Goal: Task Accomplishment & Management: Manage account settings

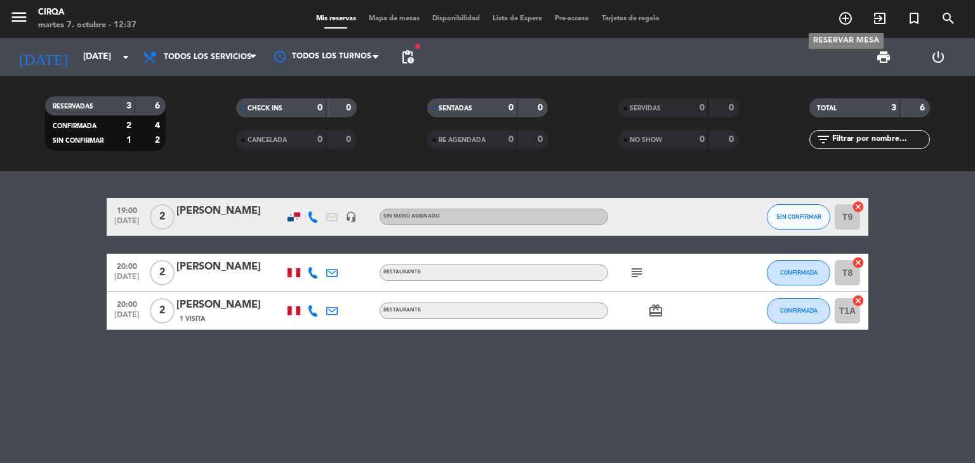
click at [837, 16] on span "add_circle_outline" at bounding box center [845, 19] width 34 height 22
click at [842, 16] on icon "add_circle_outline" at bounding box center [845, 18] width 15 height 15
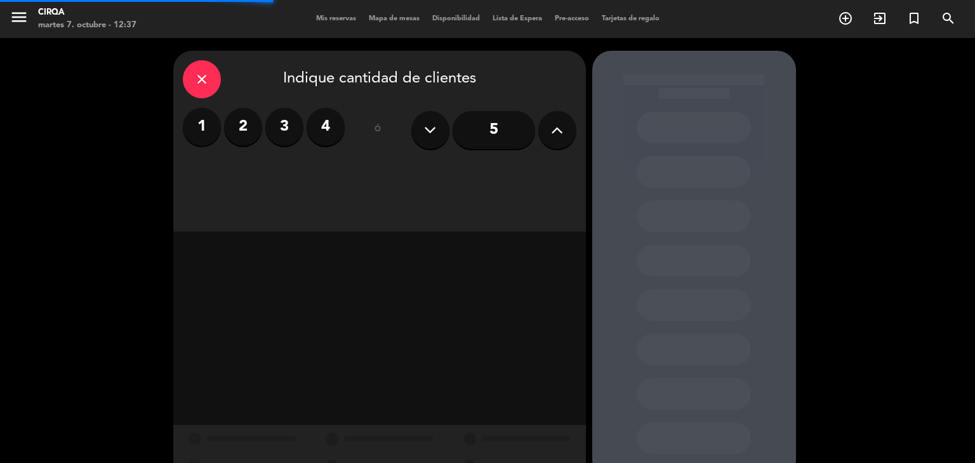
click at [287, 112] on label "3" at bounding box center [284, 127] width 38 height 38
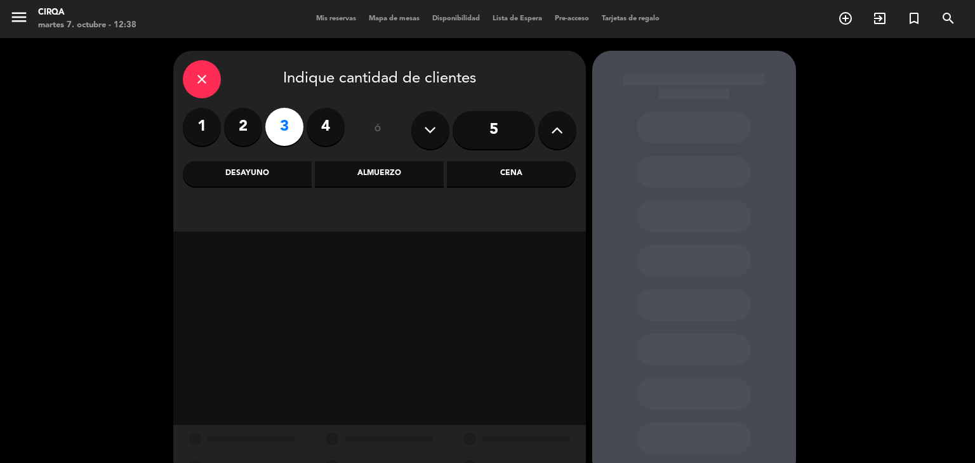
drag, startPoint x: 516, startPoint y: 178, endPoint x: 509, endPoint y: 180, distance: 7.1
click at [512, 178] on div "Cena" at bounding box center [511, 173] width 129 height 25
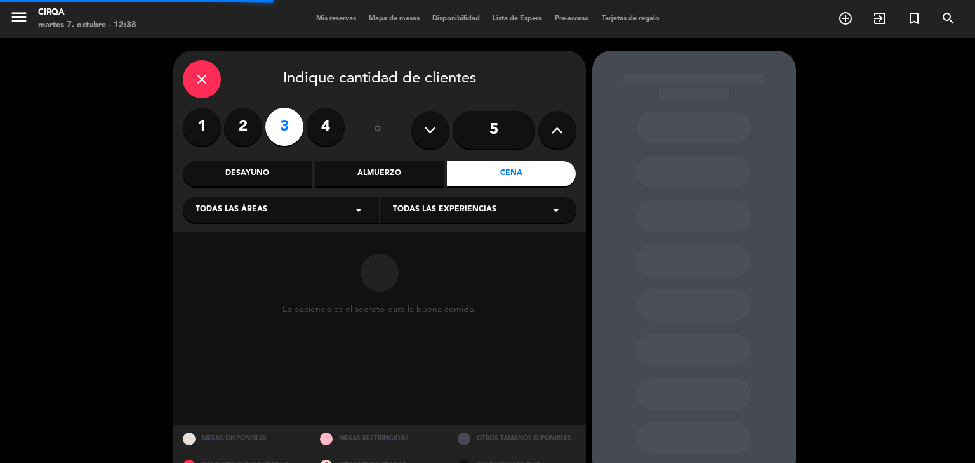
click at [356, 204] on icon "arrow_drop_down" at bounding box center [358, 209] width 15 height 15
click at [279, 237] on div "Zona Restaurante" at bounding box center [281, 241] width 171 height 13
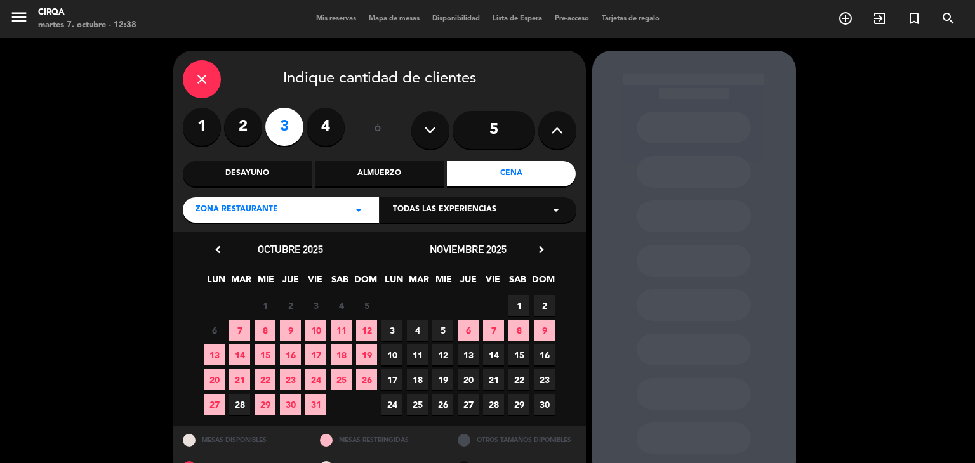
click at [237, 333] on span "7" at bounding box center [239, 330] width 21 height 21
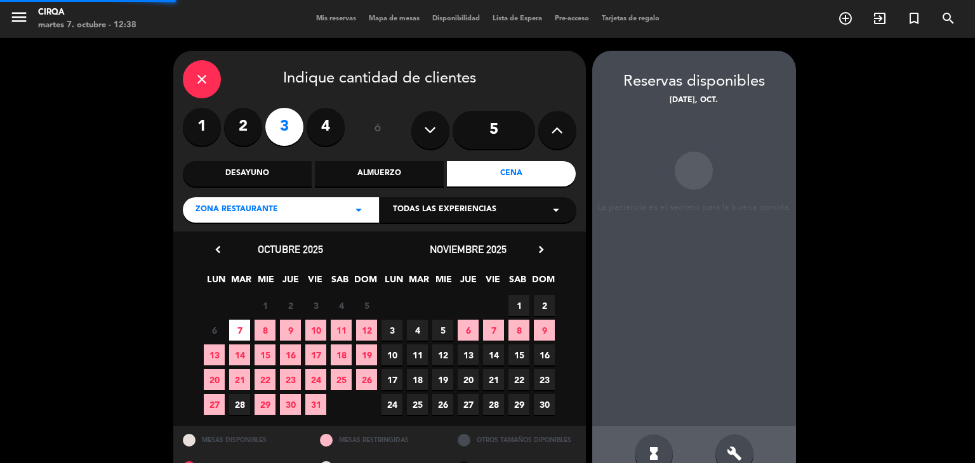
scroll to position [30, 0]
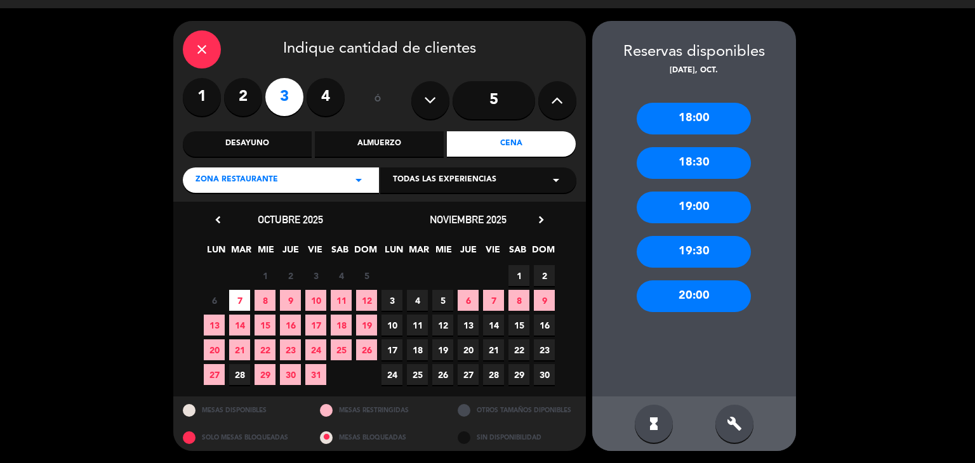
click at [708, 300] on div "20:00" at bounding box center [694, 297] width 114 height 32
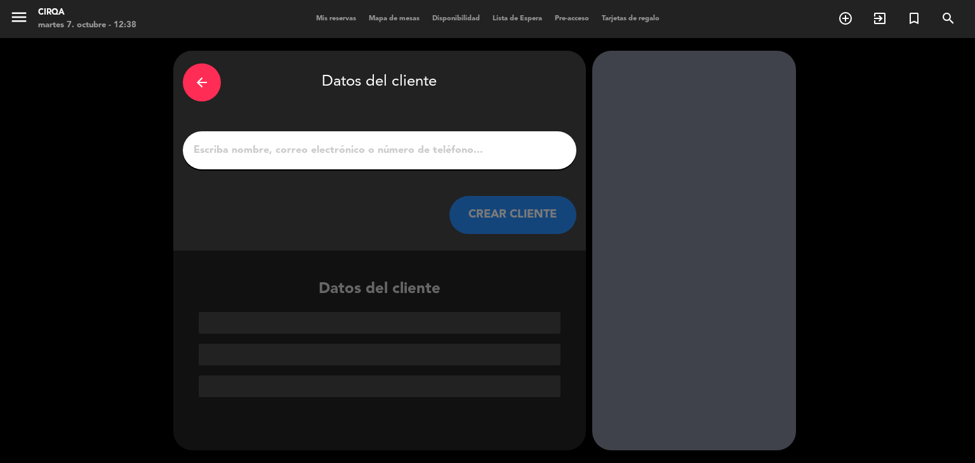
click at [399, 149] on input "1" at bounding box center [379, 151] width 375 height 18
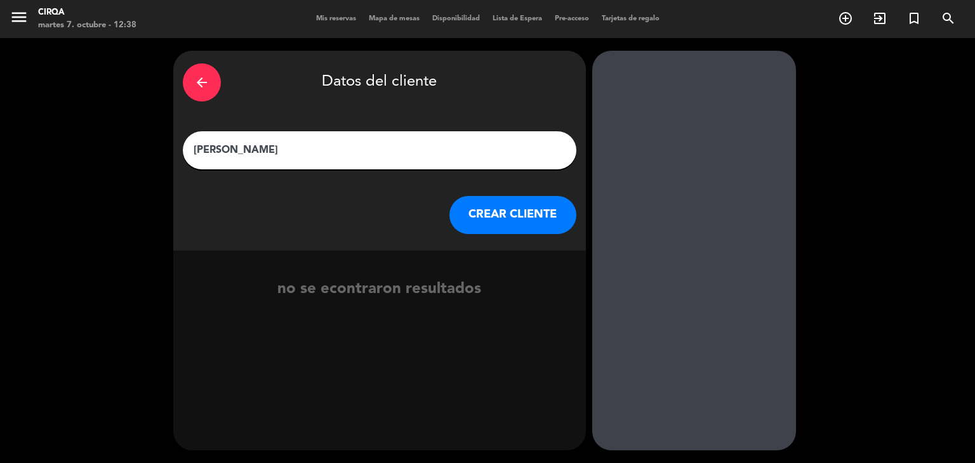
type input "[PERSON_NAME]"
click at [506, 217] on button "CREAR CLIENTE" at bounding box center [512, 215] width 127 height 38
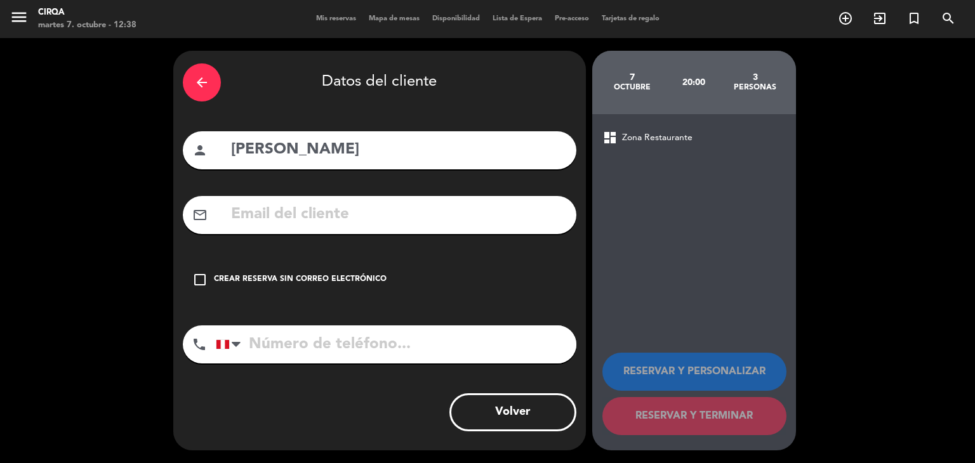
drag, startPoint x: 296, startPoint y: 215, endPoint x: 332, endPoint y: 304, distance: 95.7
click at [296, 216] on input "text" at bounding box center [398, 215] width 337 height 26
click at [200, 276] on icon "check_box_outline_blank" at bounding box center [199, 279] width 15 height 15
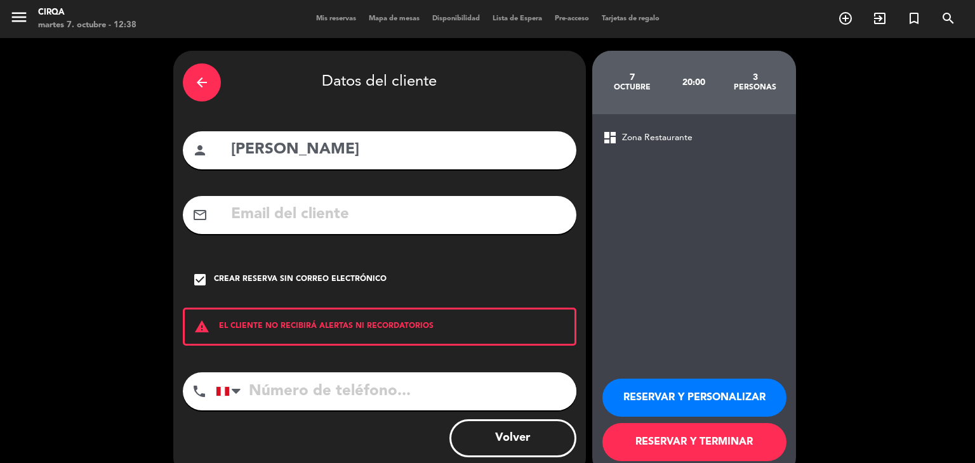
click at [291, 380] on input "tel" at bounding box center [396, 392] width 361 height 38
paste input "Buenos dias! le escribimos desde CIRQA Restaurante El día de [DATE] [DATE] tien…"
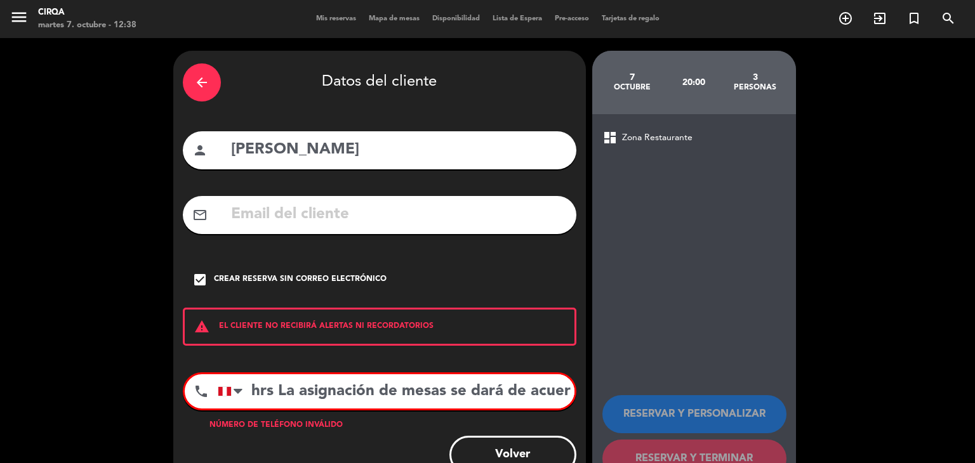
type input "Buenos dias! le escribimos desde CIRQA Restaurante El día de [DATE] [DATE] tien…"
drag, startPoint x: 569, startPoint y: 391, endPoint x: 139, endPoint y: 342, distance: 432.5
click at [139, 342] on div "arrow_back Datos del cliente person [PERSON_NAME] mail_outline check_box Crear …" at bounding box center [487, 272] width 975 height 468
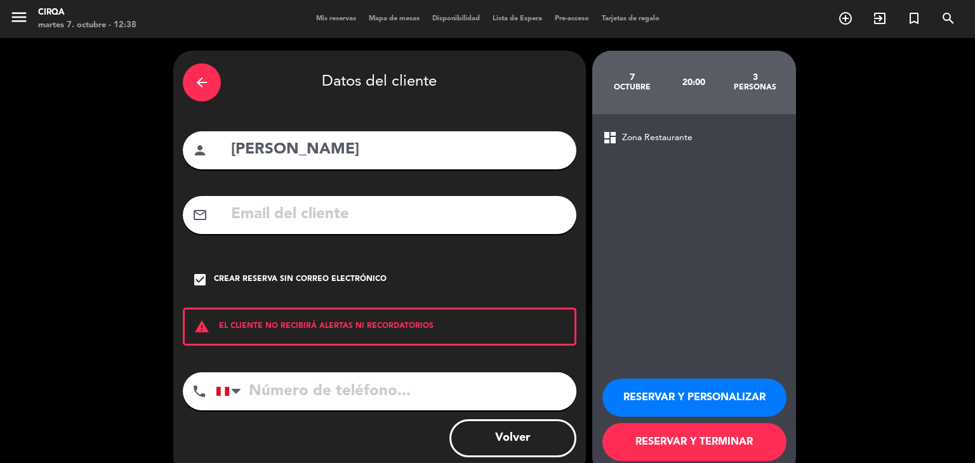
drag, startPoint x: 329, startPoint y: 402, endPoint x: 338, endPoint y: 400, distance: 9.7
click at [329, 402] on input "tel" at bounding box center [396, 392] width 361 height 38
paste input "[PHONE_NUMBER]"
type input "[PHONE_NUMBER]"
click at [693, 444] on button "RESERVAR Y TERMINAR" at bounding box center [694, 442] width 184 height 38
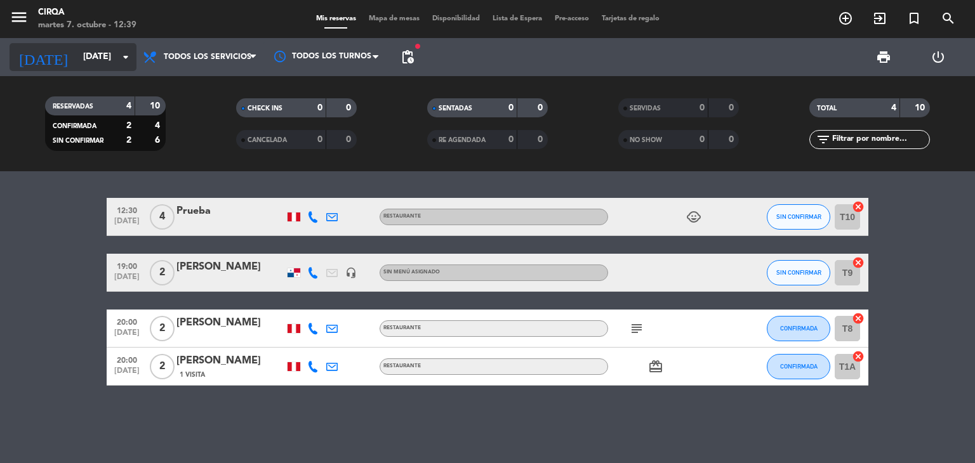
click at [103, 64] on input "[DATE]" at bounding box center [137, 57] width 121 height 23
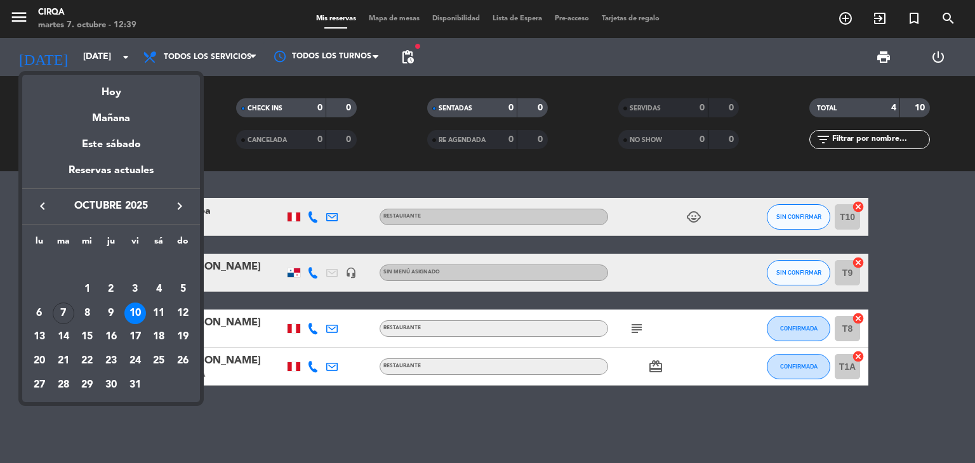
click at [115, 93] on div "Hoy" at bounding box center [111, 88] width 178 height 26
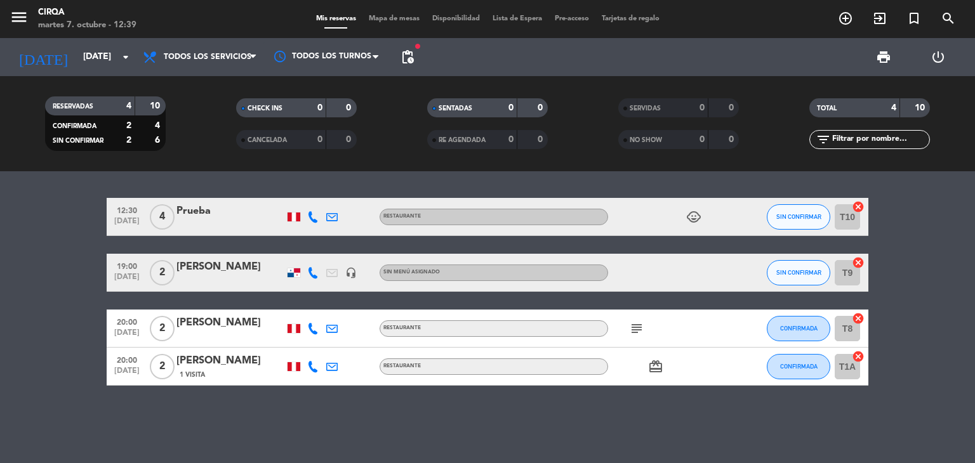
type input "[DATE]"
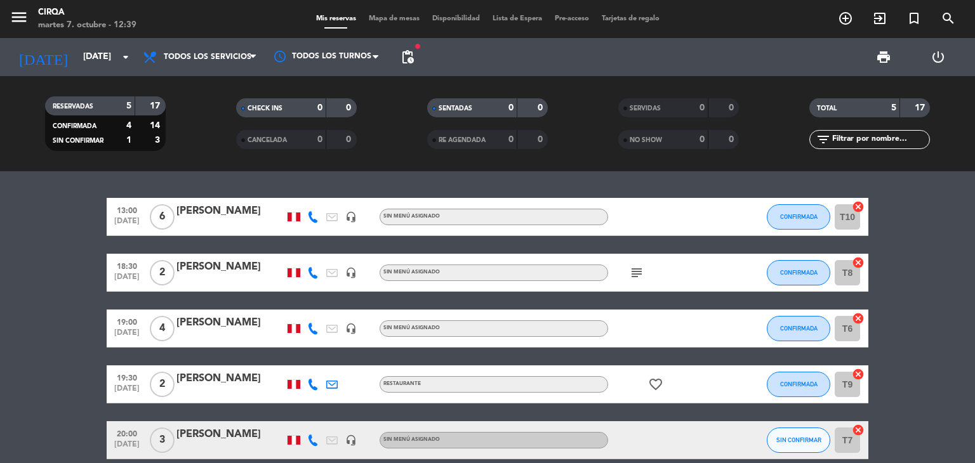
click at [161, 216] on span "6" at bounding box center [162, 216] width 25 height 25
click at [183, 216] on div "[PERSON_NAME]" at bounding box center [230, 211] width 108 height 17
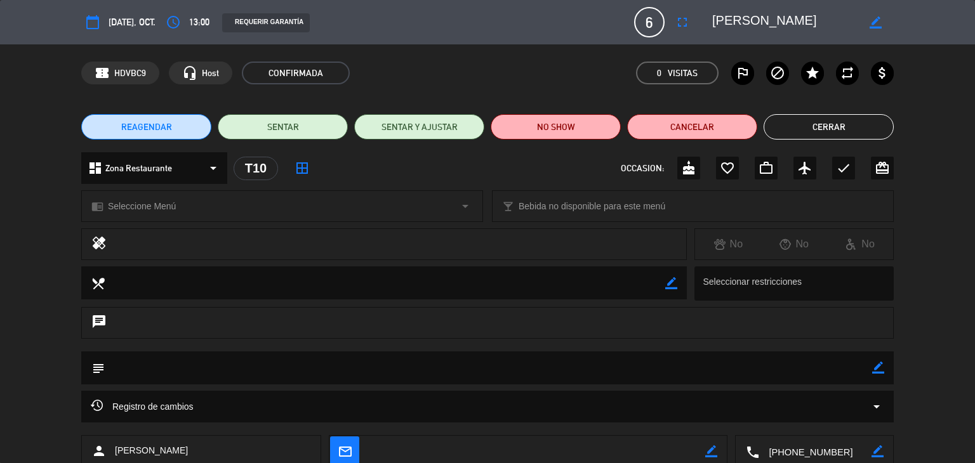
click at [650, 26] on span "6" at bounding box center [649, 22] width 30 height 30
click at [683, 26] on icon "fullscreen" at bounding box center [682, 22] width 15 height 15
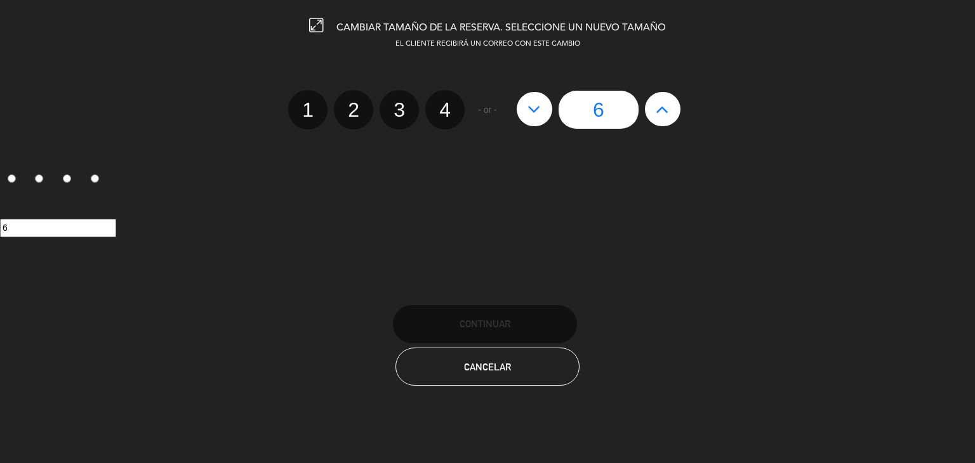
click at [663, 115] on icon at bounding box center [662, 109] width 13 height 20
type input "7"
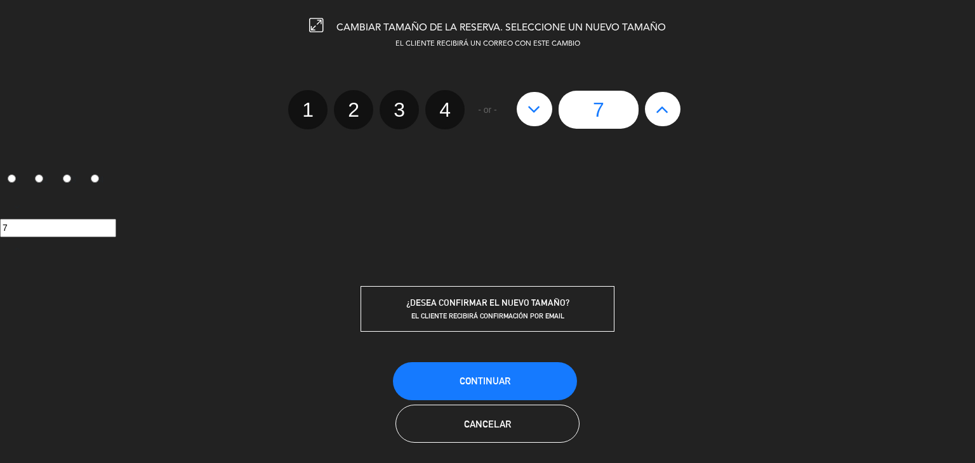
scroll to position [5, 0]
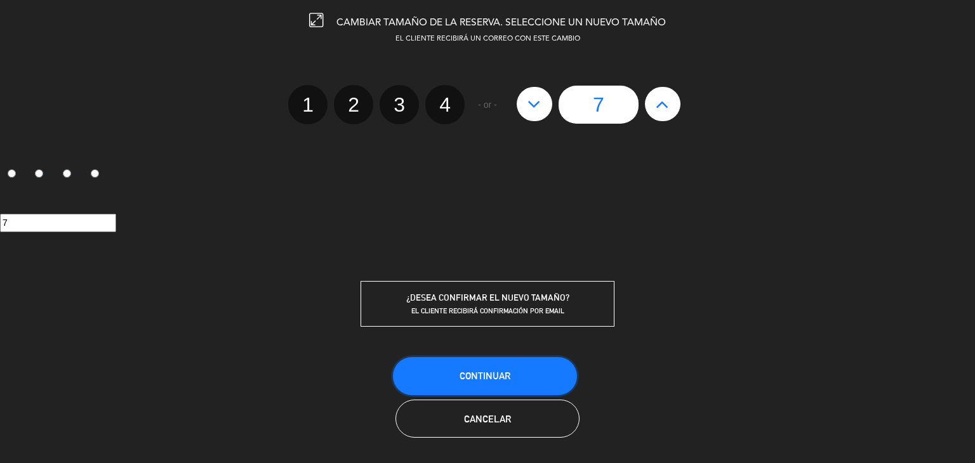
click at [498, 373] on span "Continuar" at bounding box center [485, 376] width 51 height 11
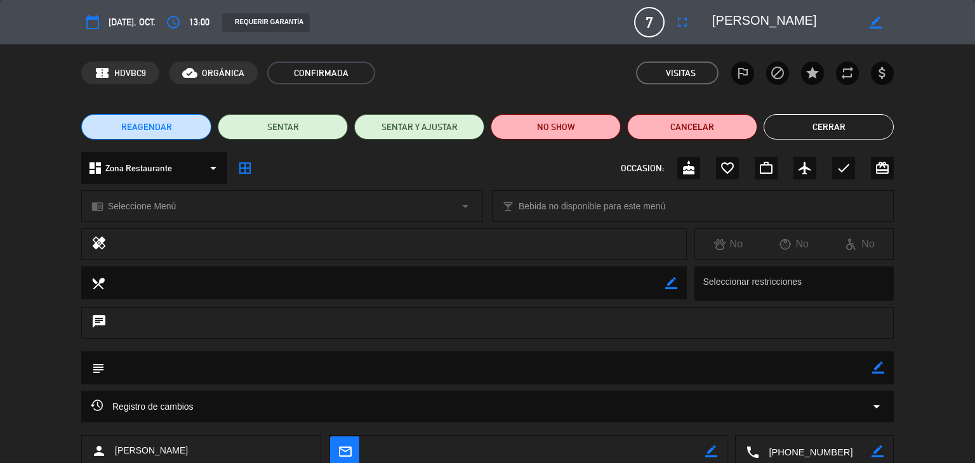
click at [806, 131] on button "Cerrar" at bounding box center [829, 126] width 130 height 25
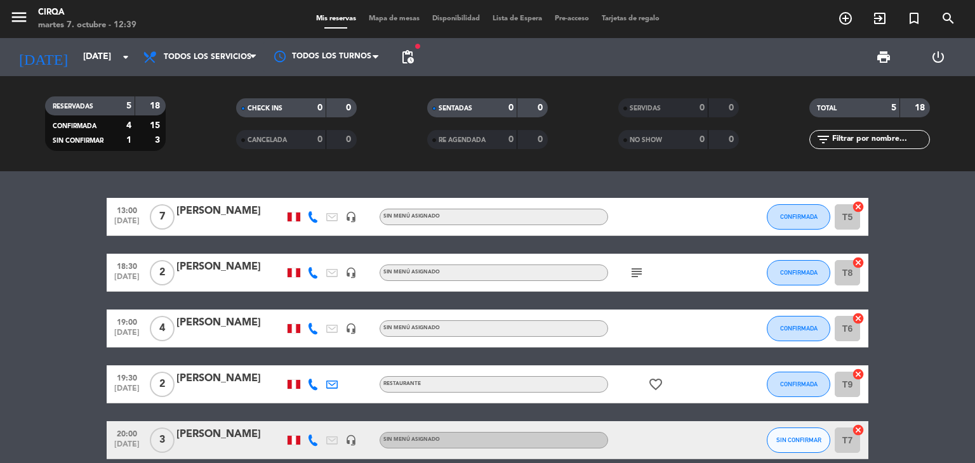
click at [133, 213] on span "13:00" at bounding box center [127, 209] width 32 height 15
click at [219, 222] on div at bounding box center [230, 225] width 108 height 10
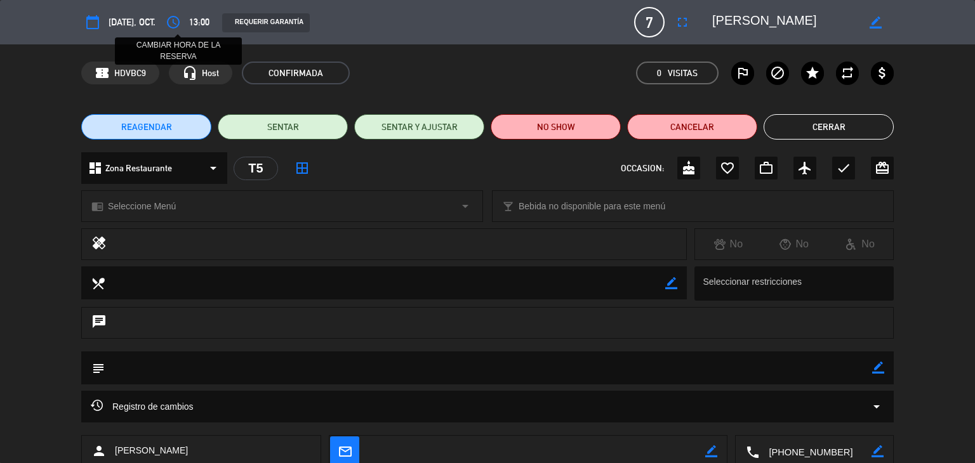
click at [174, 15] on icon "access_time" at bounding box center [173, 22] width 15 height 15
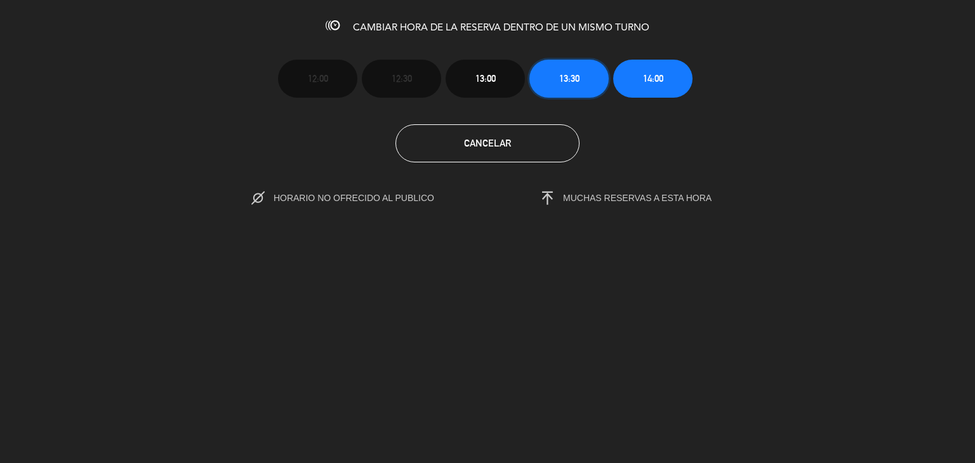
click at [580, 70] on button "13:30" at bounding box center [568, 79] width 79 height 38
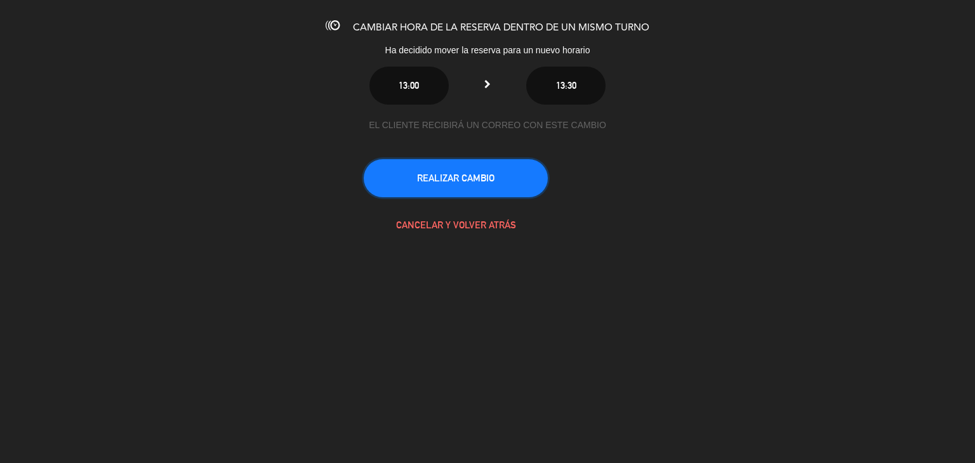
click at [485, 178] on button "REALIZAR CAMBIO" at bounding box center [456, 178] width 184 height 38
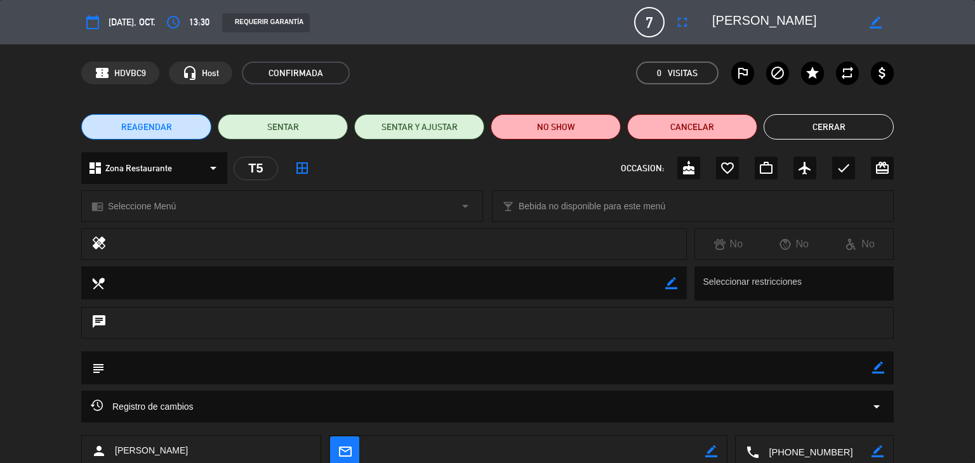
drag, startPoint x: 851, startPoint y: 130, endPoint x: 806, endPoint y: 140, distance: 46.1
click at [851, 130] on button "Cerrar" at bounding box center [829, 126] width 130 height 25
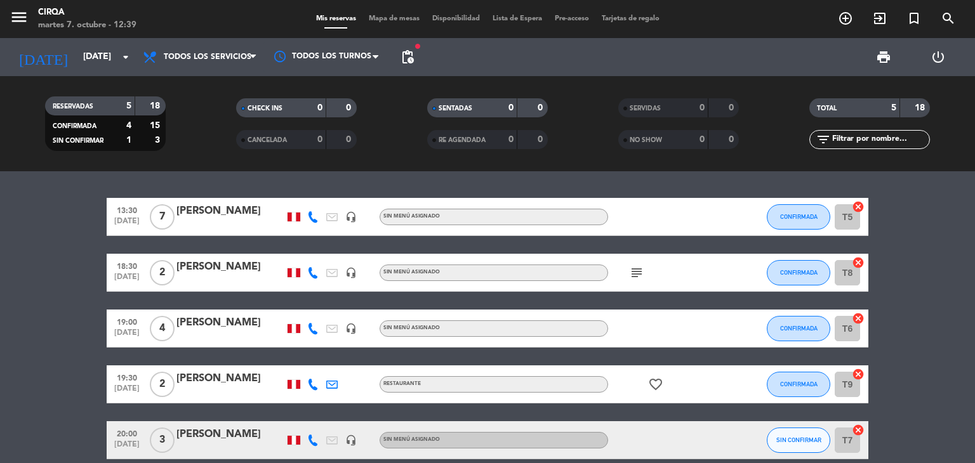
scroll to position [60, 0]
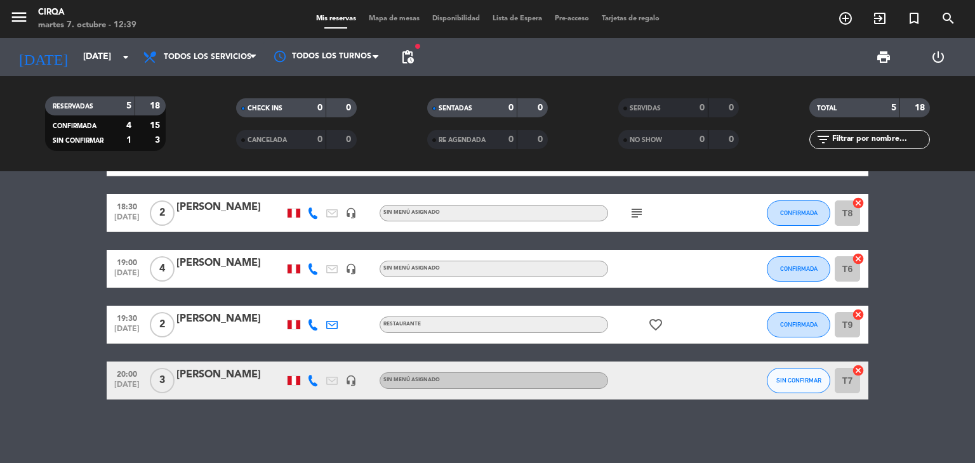
click at [227, 387] on div at bounding box center [230, 389] width 108 height 10
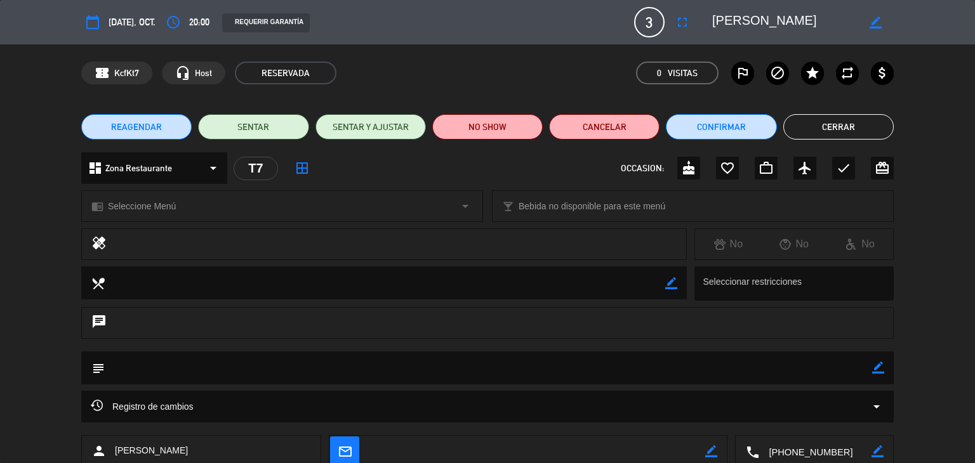
click at [883, 369] on div "subject border_color" at bounding box center [487, 368] width 812 height 33
click at [880, 368] on icon "border_color" at bounding box center [878, 368] width 12 height 12
click at [620, 363] on textarea at bounding box center [488, 368] width 767 height 32
click at [293, 369] on textarea at bounding box center [488, 368] width 767 height 32
type textarea "[PERSON_NAME], BRINDAR CORTESÍA DE PARTE DEL [PERSON_NAME]"
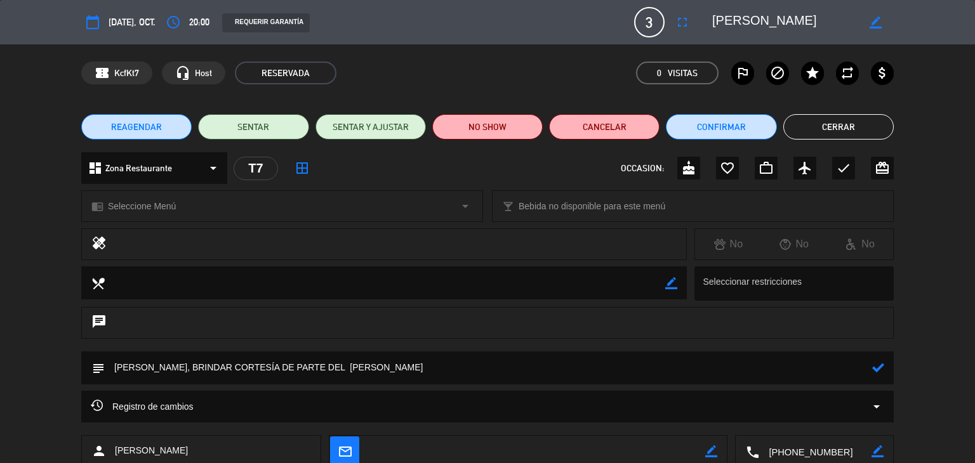
click at [879, 374] on div at bounding box center [878, 368] width 12 height 33
click at [875, 371] on div "subject" at bounding box center [487, 368] width 812 height 33
click at [875, 371] on icon at bounding box center [878, 368] width 12 height 12
click at [842, 128] on button "Cerrar" at bounding box center [838, 126] width 110 height 25
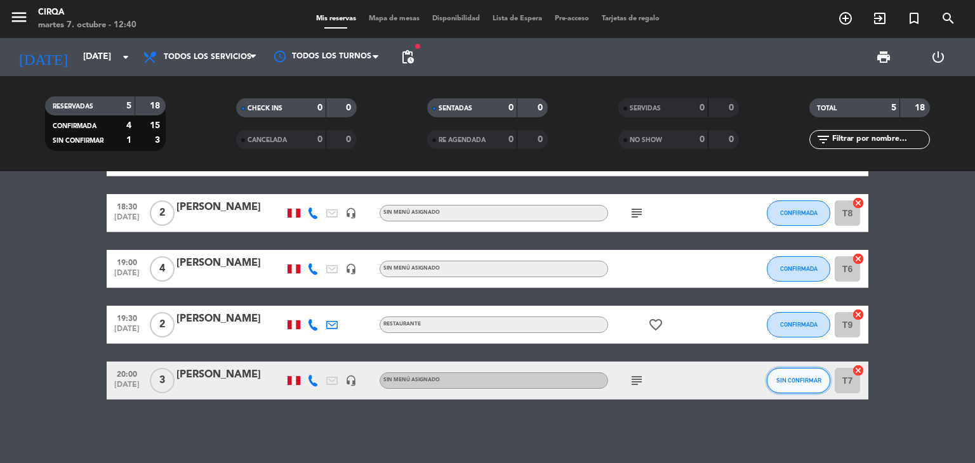
click at [790, 378] on span "SIN CONFIRMAR" at bounding box center [798, 380] width 45 height 7
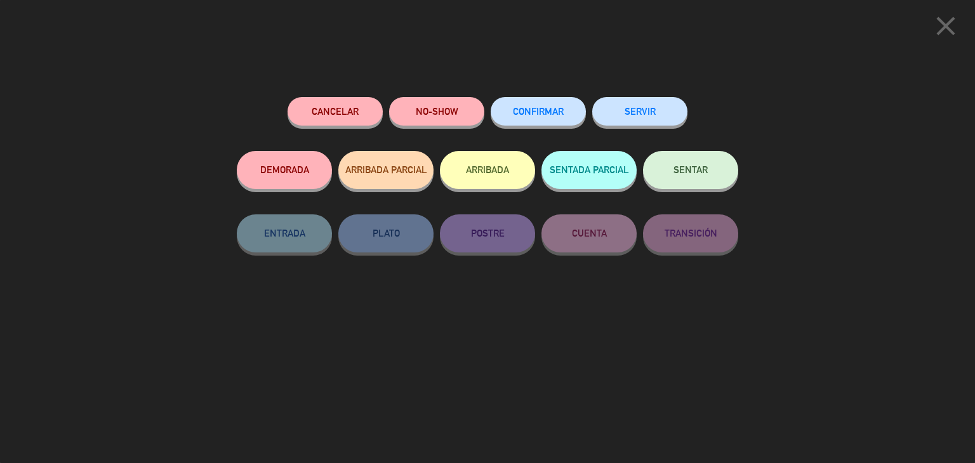
click at [569, 112] on button "CONFIRMAR" at bounding box center [538, 111] width 95 height 29
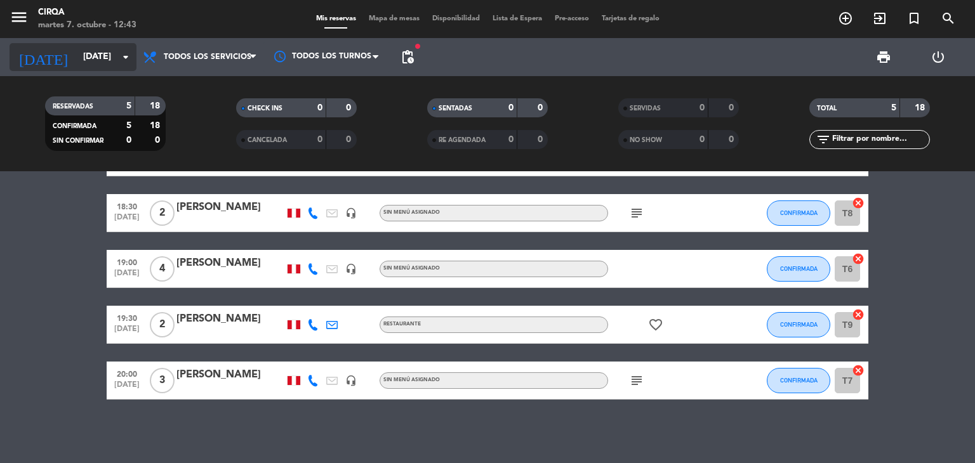
click at [118, 56] on icon "arrow_drop_down" at bounding box center [125, 57] width 15 height 15
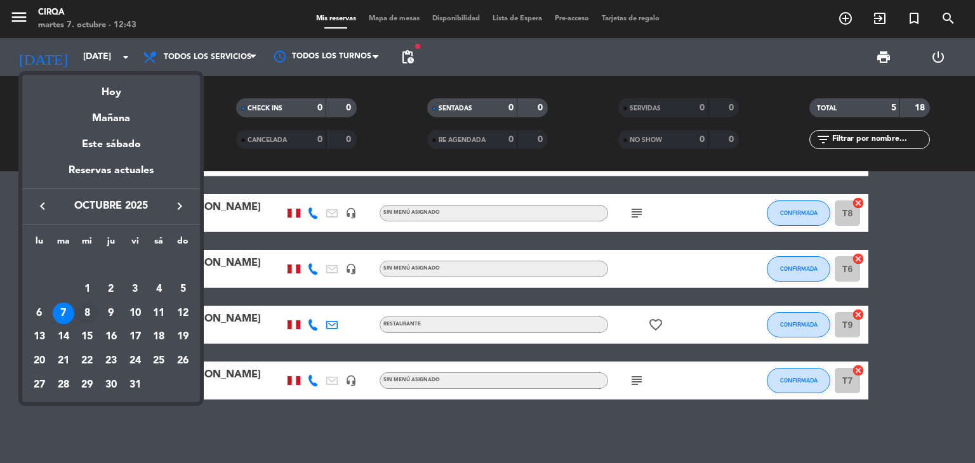
click at [91, 308] on div "8" at bounding box center [87, 314] width 22 height 22
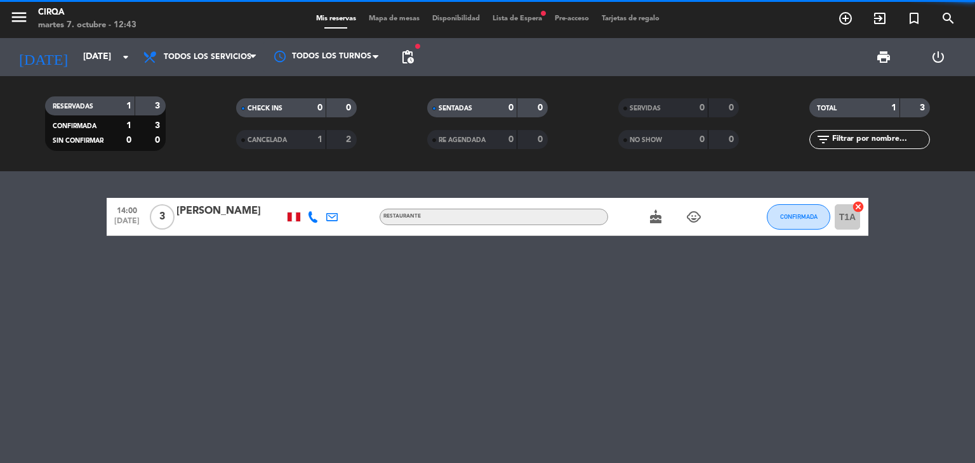
scroll to position [0, 0]
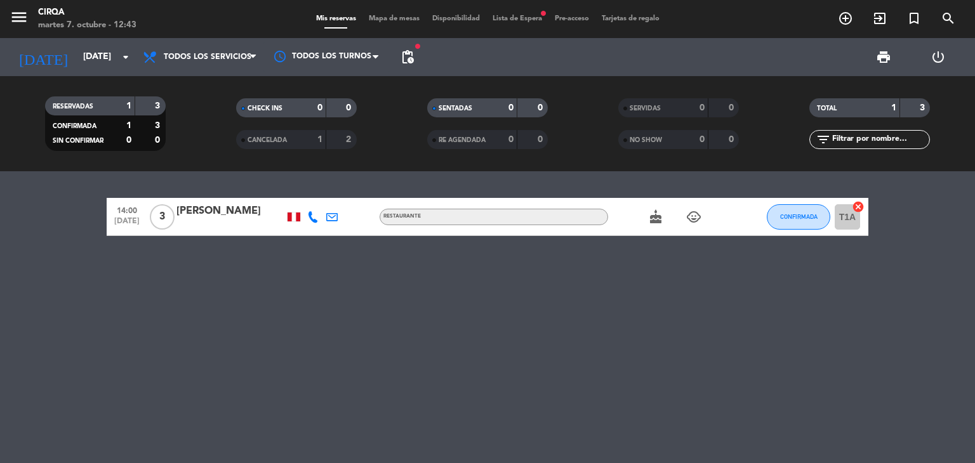
click at [216, 220] on div at bounding box center [230, 225] width 108 height 10
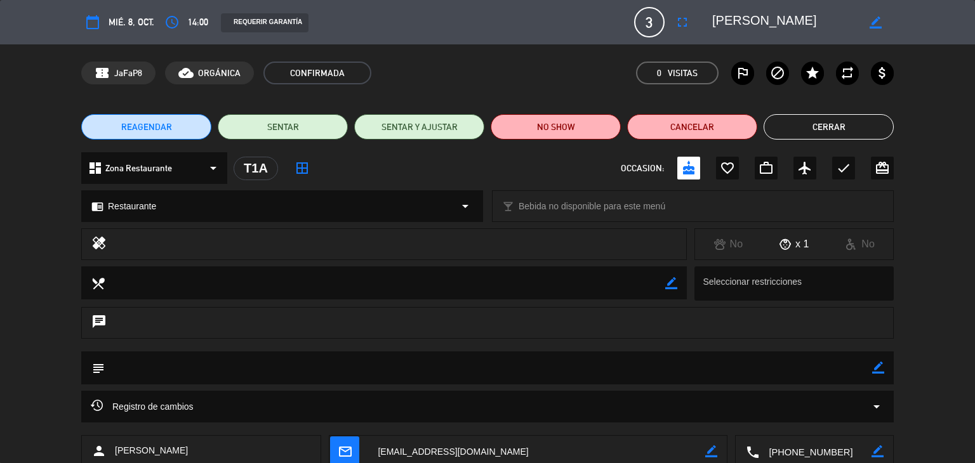
click at [853, 128] on button "Cerrar" at bounding box center [829, 126] width 130 height 25
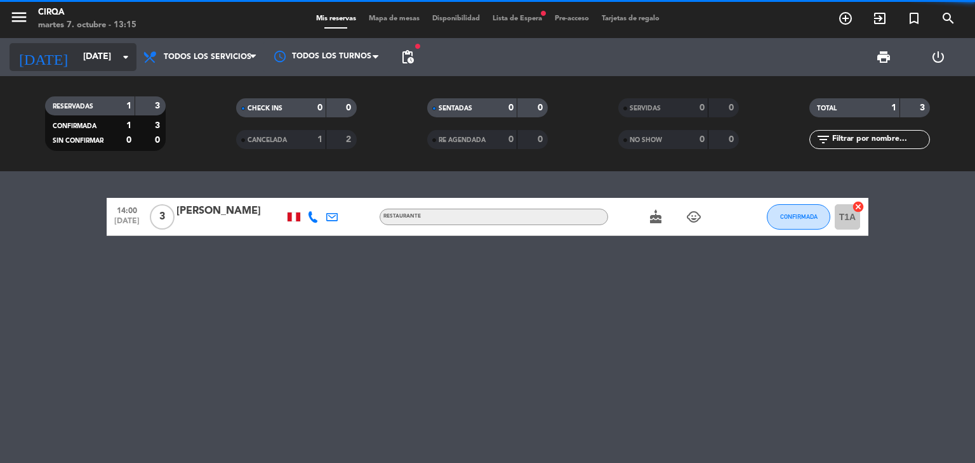
click at [114, 55] on input "[DATE]" at bounding box center [137, 57] width 121 height 23
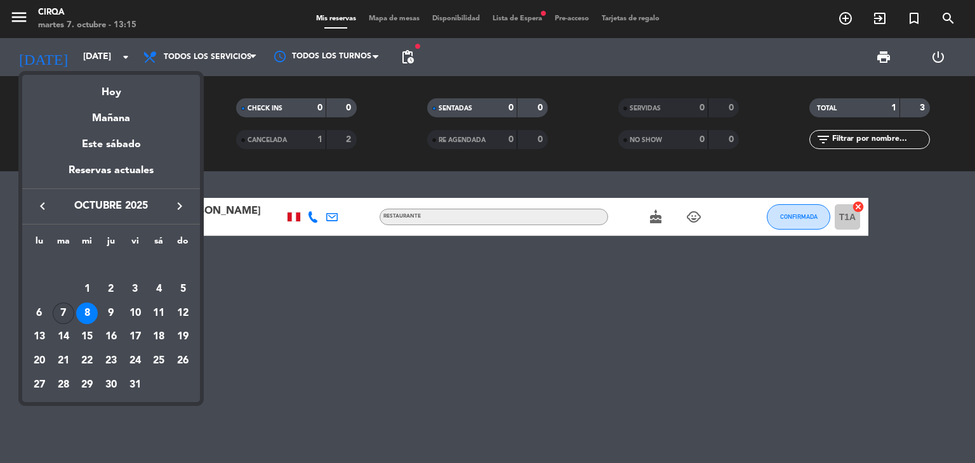
click at [56, 310] on div "7" at bounding box center [64, 314] width 22 height 22
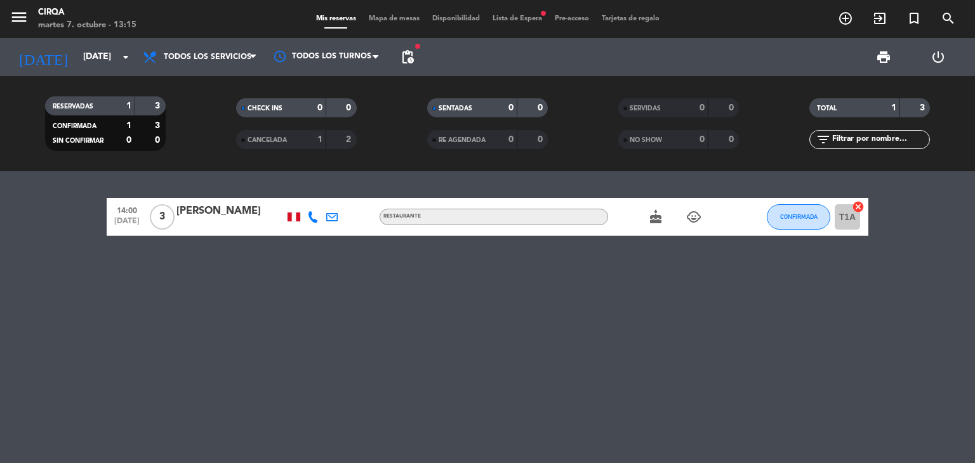
type input "[DATE]"
